Goal: Check status: Check status

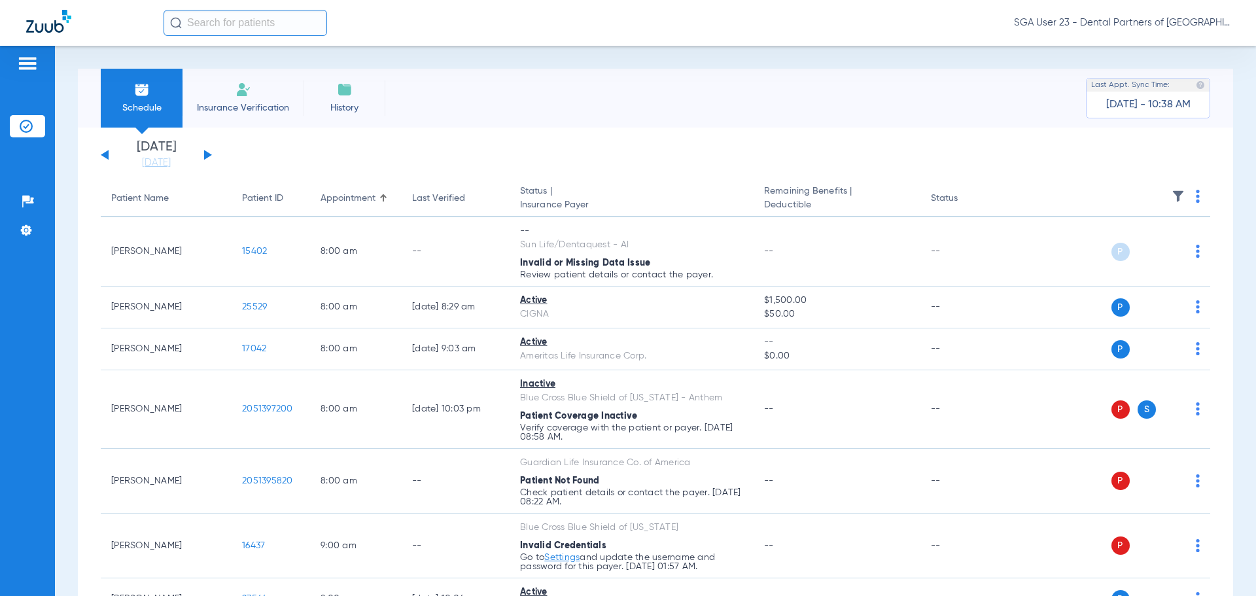
click at [1014, 160] on app-single-date-navigator "[DATE] [DATE] [DATE] [DATE] [DATE] [DATE] [DATE] [DATE] [DATE] [DATE] [DATE] [D…" at bounding box center [655, 155] width 1109 height 29
drag, startPoint x: 990, startPoint y: 142, endPoint x: 806, endPoint y: 58, distance: 202.2
click at [990, 142] on app-single-date-navigator "[DATE] [DATE] [DATE] [DATE] [DATE] [DATE] [DATE] [DATE] [DATE] [DATE] [DATE] [D…" at bounding box center [655, 155] width 1109 height 29
drag, startPoint x: 1004, startPoint y: 163, endPoint x: 826, endPoint y: 82, distance: 195.8
click at [993, 156] on app-single-date-navigator "[DATE] [DATE] [DATE] [DATE] [DATE] [DATE] [DATE] [DATE] [DATE] [DATE] [DATE] [D…" at bounding box center [655, 155] width 1109 height 29
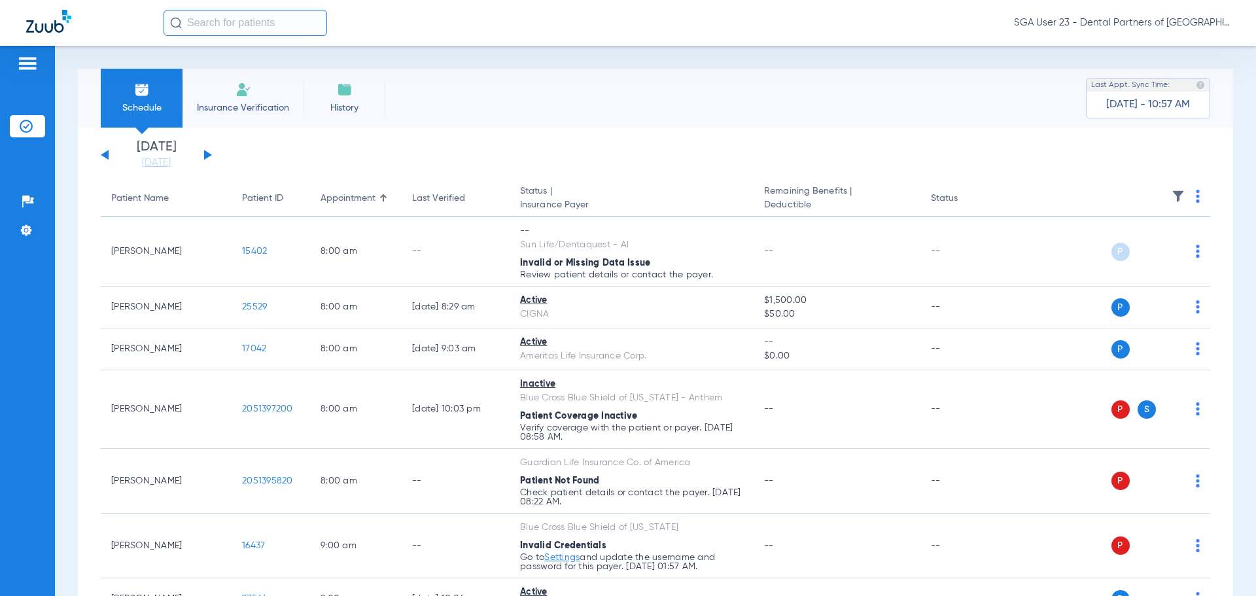
click at [654, 142] on app-single-date-navigator "[DATE] [DATE] [DATE] [DATE] [DATE] [DATE] [DATE] [DATE] [DATE] [DATE] [DATE] [D…" at bounding box center [655, 155] width 1109 height 29
click at [205, 153] on button at bounding box center [208, 155] width 8 height 10
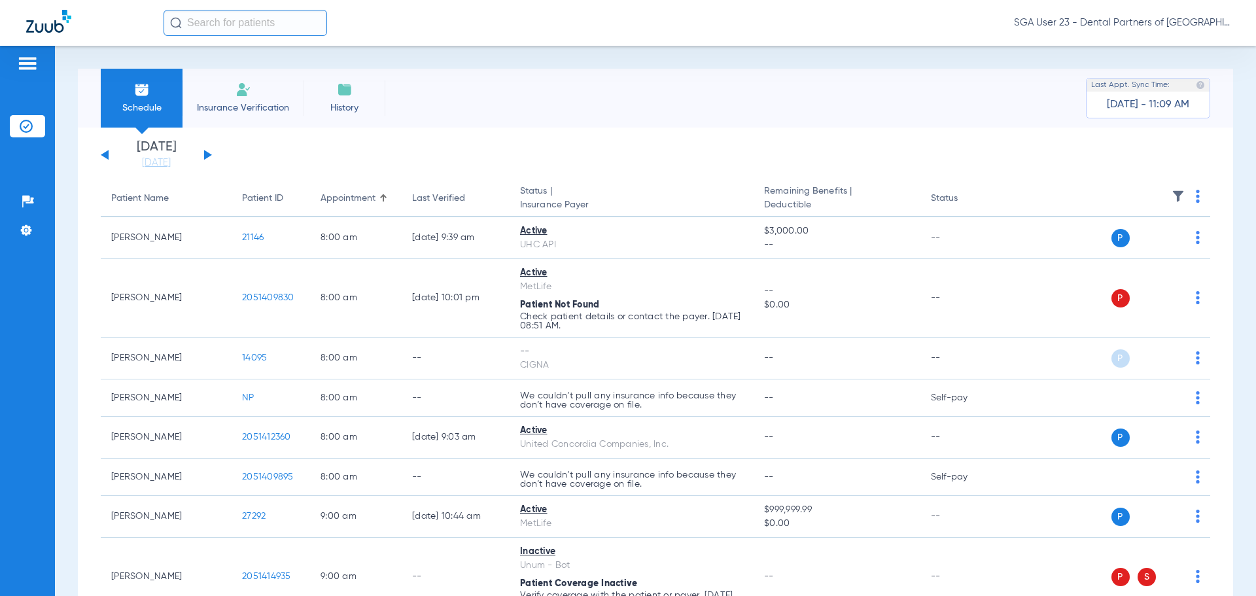
drag, startPoint x: 976, startPoint y: 182, endPoint x: 947, endPoint y: 186, distance: 29.7
click at [970, 184] on th "Status" at bounding box center [964, 198] width 88 height 37
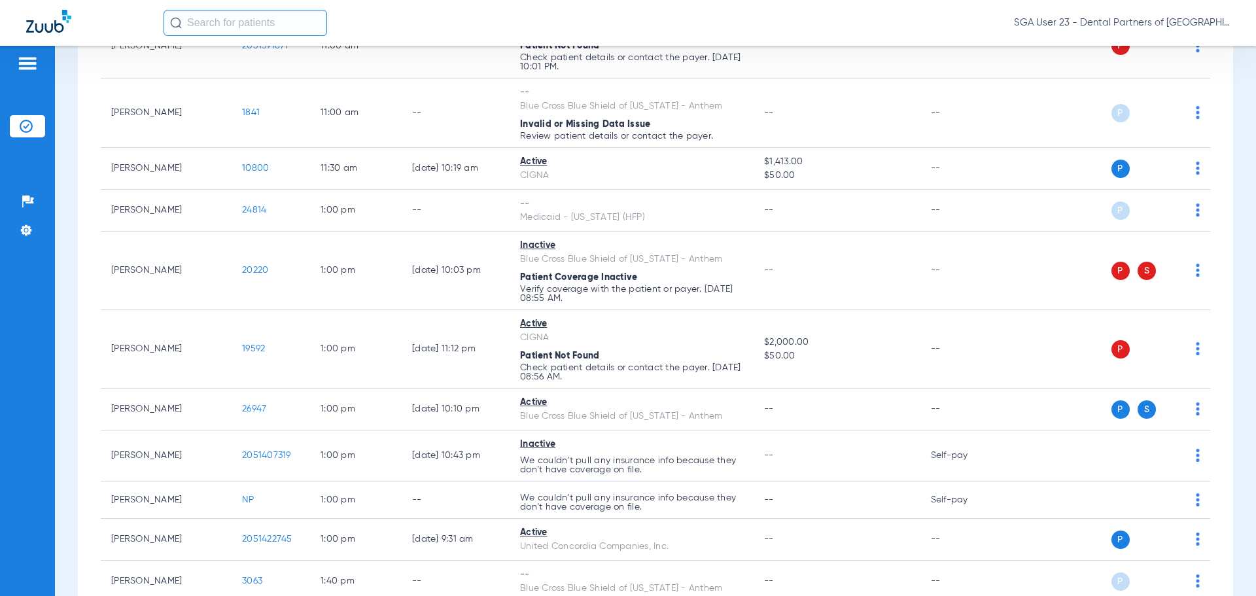
scroll to position [1308, 0]
